Goal: Check status: Check status

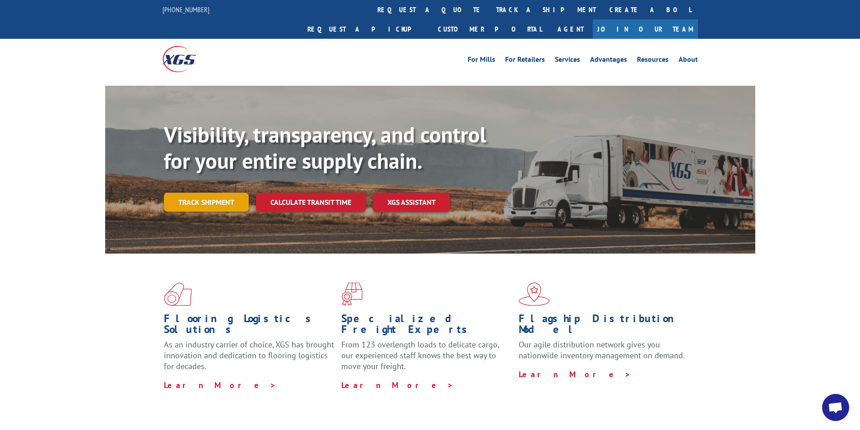
click at [210, 193] on link "Track shipment" at bounding box center [206, 202] width 85 height 19
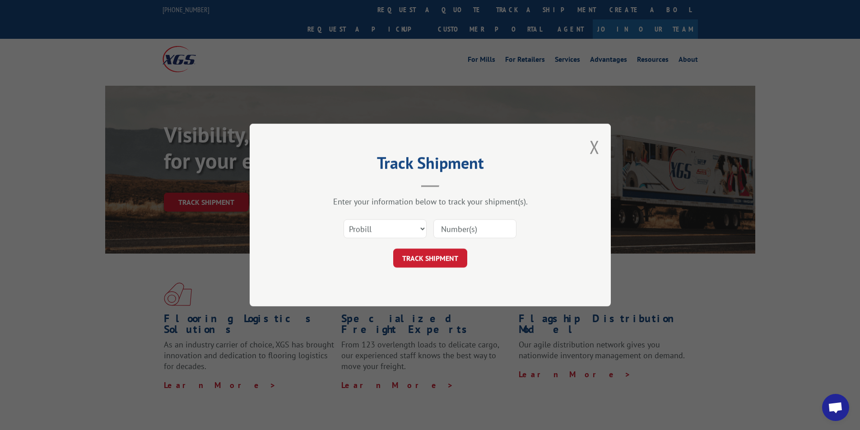
click at [457, 228] on input at bounding box center [475, 228] width 83 height 19
paste input "17095792"
type input "17095792"
click at [433, 256] on button "TRACK SHIPMENT" at bounding box center [430, 258] width 74 height 19
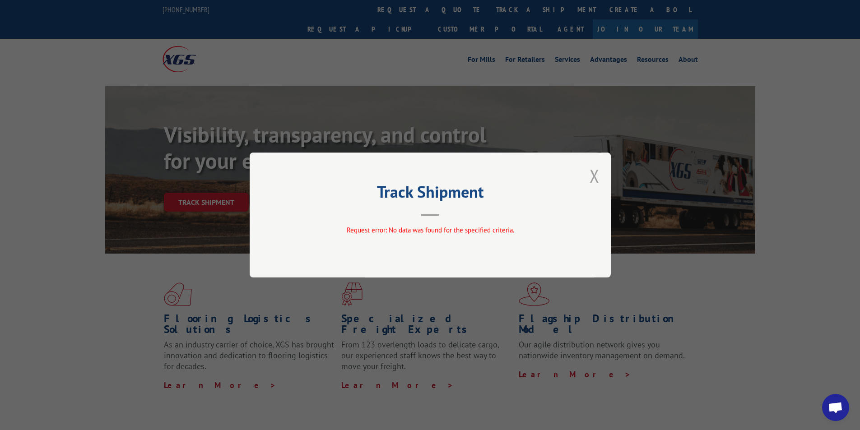
click at [599, 179] on button "Close modal" at bounding box center [595, 176] width 10 height 24
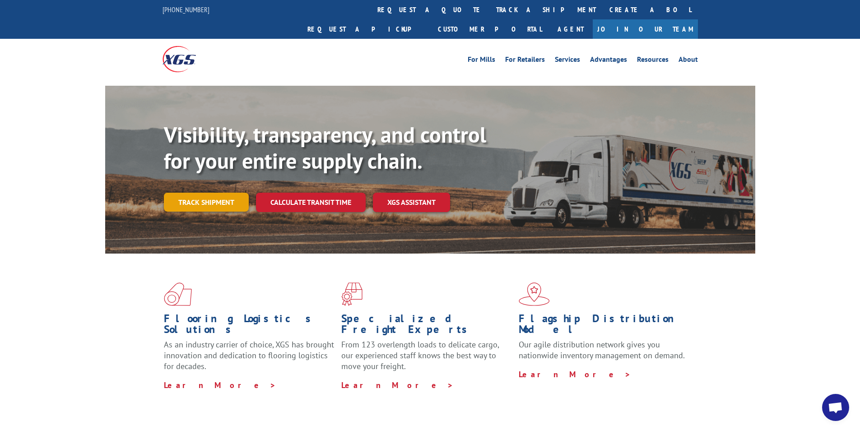
click at [221, 193] on link "Track shipment" at bounding box center [206, 202] width 85 height 19
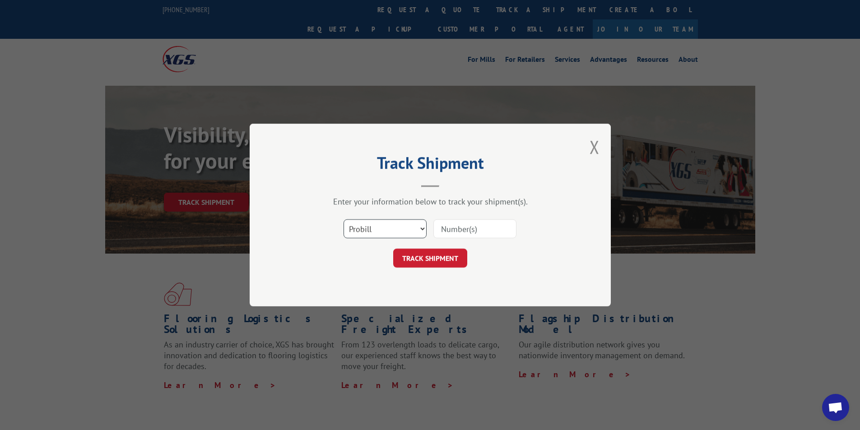
click at [398, 233] on select "Select category... Probill BOL PO" at bounding box center [385, 228] width 83 height 19
select select "bol"
click at [344, 219] on select "Select category... Probill BOL PO" at bounding box center [385, 228] width 83 height 19
click at [466, 229] on input at bounding box center [475, 228] width 83 height 19
paste input "AA04965114"
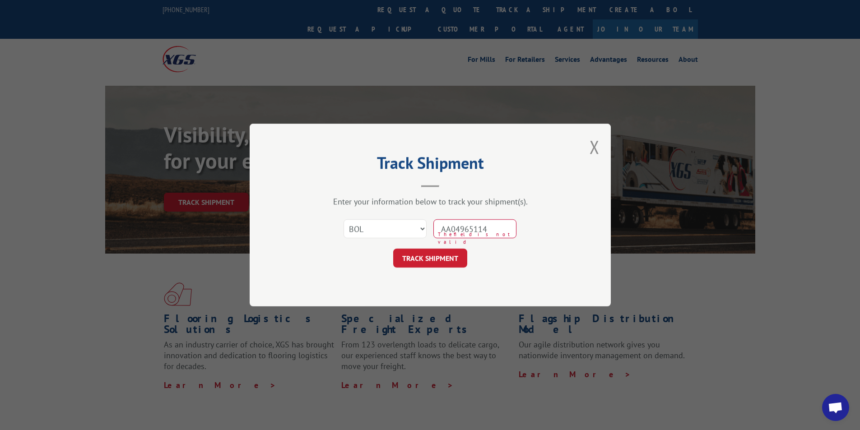
drag, startPoint x: 458, startPoint y: 226, endPoint x: 396, endPoint y: 226, distance: 61.9
click at [396, 226] on div "Select category... Probill BOL PO AA04965114 The field is not valid" at bounding box center [430, 229] width 271 height 30
type input "AA04965114"
click at [432, 260] on button "TRACK SHIPMENT" at bounding box center [430, 258] width 74 height 19
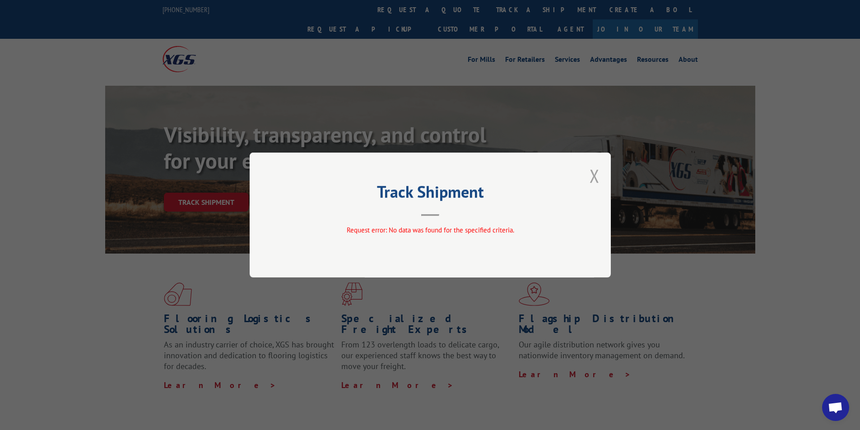
click at [599, 177] on button "Close modal" at bounding box center [595, 176] width 10 height 24
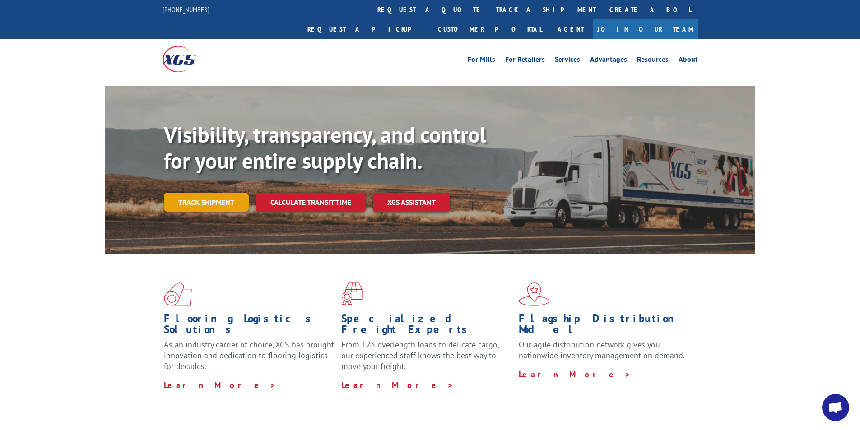
click at [220, 193] on link "Track shipment" at bounding box center [206, 202] width 85 height 19
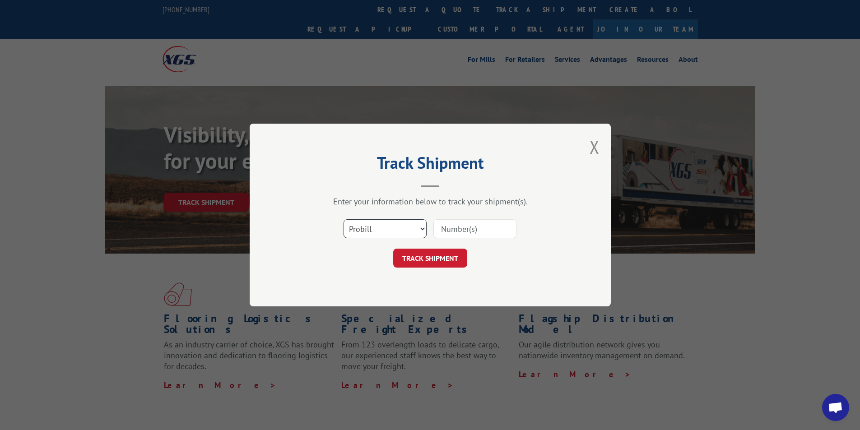
click at [415, 233] on select "Select category... Probill BOL PO" at bounding box center [385, 228] width 83 height 19
select select "po"
click at [344, 219] on select "Select category... Probill BOL PO" at bounding box center [385, 228] width 83 height 19
click at [468, 225] on input at bounding box center [475, 228] width 83 height 19
drag, startPoint x: 468, startPoint y: 225, endPoint x: 455, endPoint y: 228, distance: 13.5
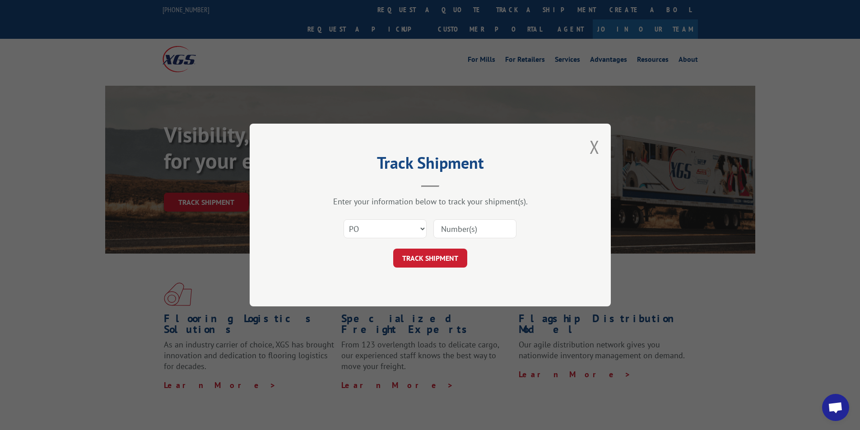
paste input "34515624"
drag, startPoint x: 441, startPoint y: 228, endPoint x: 447, endPoint y: 252, distance: 24.6
click at [441, 230] on input "34515624" at bounding box center [475, 228] width 83 height 19
type input "34515624"
click at [449, 260] on button "TRACK SHIPMENT" at bounding box center [430, 258] width 74 height 19
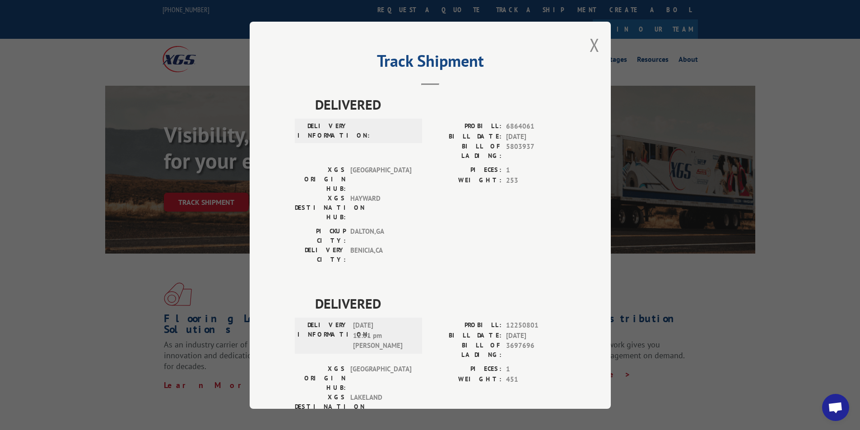
drag, startPoint x: 590, startPoint y: 46, endPoint x: 555, endPoint y: 69, distance: 42.5
click at [583, 49] on div "Track Shipment DELIVERED DELIVERY INFORMATION: PROBILL: 6864061 BILL DATE: [DAT…" at bounding box center [430, 215] width 361 height 387
click at [590, 47] on button "Close modal" at bounding box center [595, 45] width 10 height 24
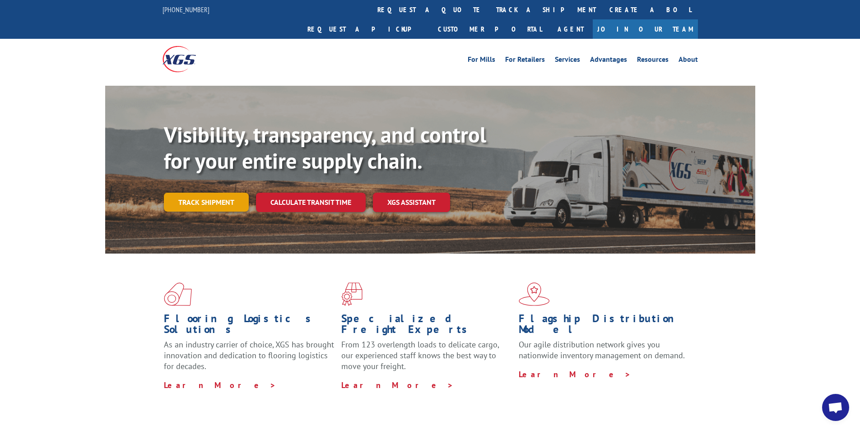
click at [212, 193] on link "Track shipment" at bounding box center [206, 202] width 85 height 19
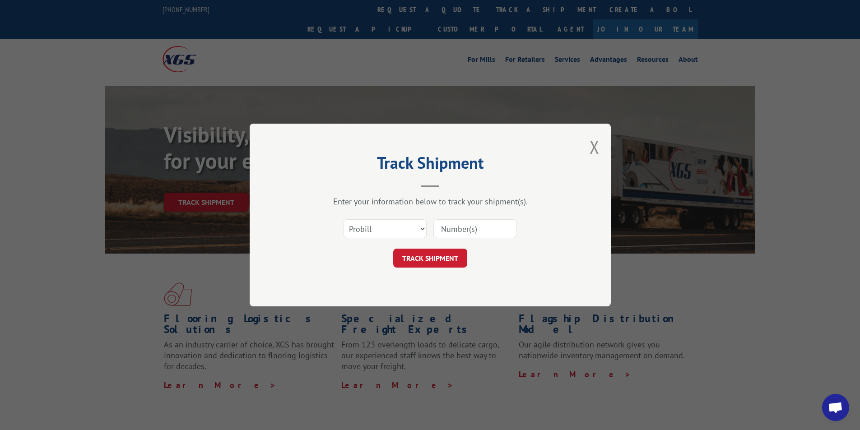
click at [447, 233] on input at bounding box center [475, 228] width 83 height 19
paste input "17095833"
type input "17095833"
click at [439, 249] on button "TRACK SHIPMENT" at bounding box center [430, 258] width 74 height 19
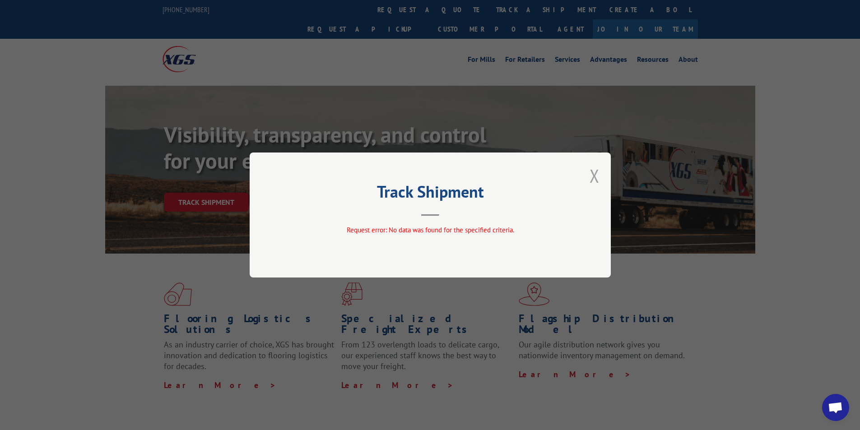
click at [593, 181] on button "Close modal" at bounding box center [595, 176] width 10 height 24
